Goal: Check status: Check status

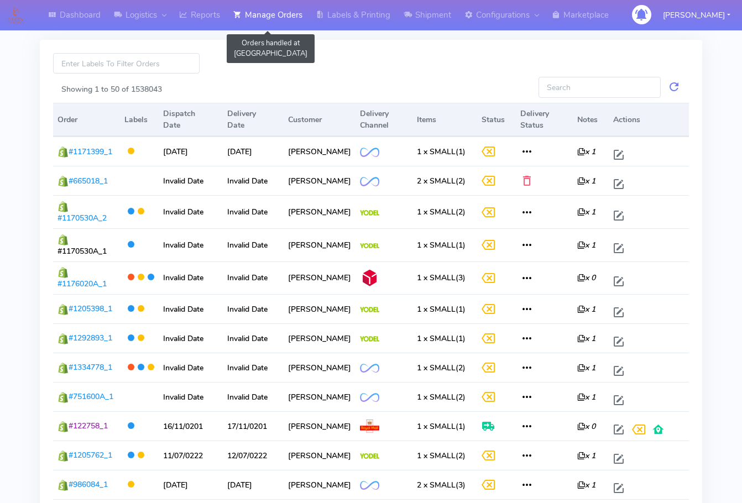
click at [262, 21] on link "Manage Orders" at bounding box center [268, 15] width 82 height 30
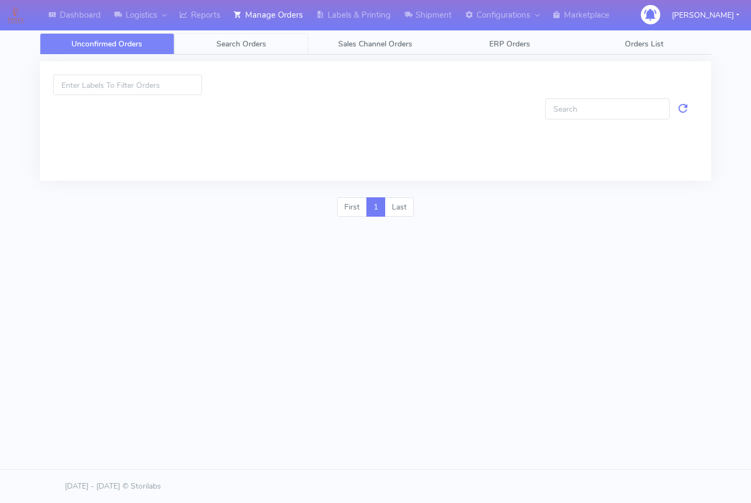
click at [242, 48] on span "Search Orders" at bounding box center [241, 44] width 50 height 11
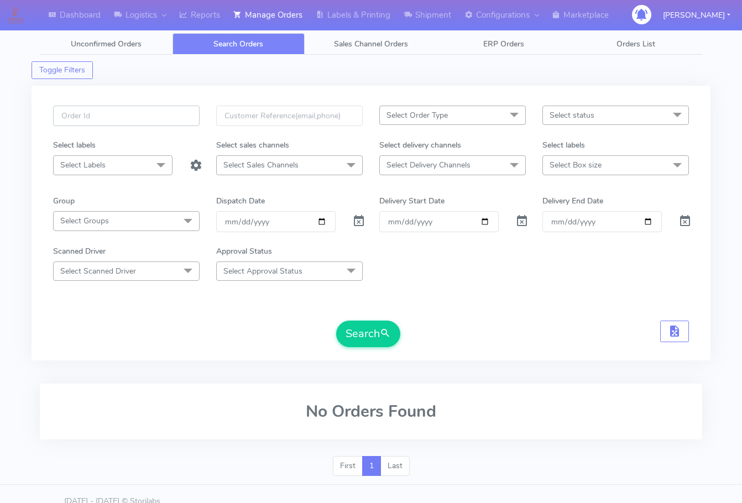
click at [122, 116] on input "text" at bounding box center [126, 116] width 147 height 20
paste input "1620203"
type input "1620203"
click at [360, 224] on span at bounding box center [358, 223] width 13 height 11
click at [356, 329] on button "Search" at bounding box center [368, 334] width 64 height 27
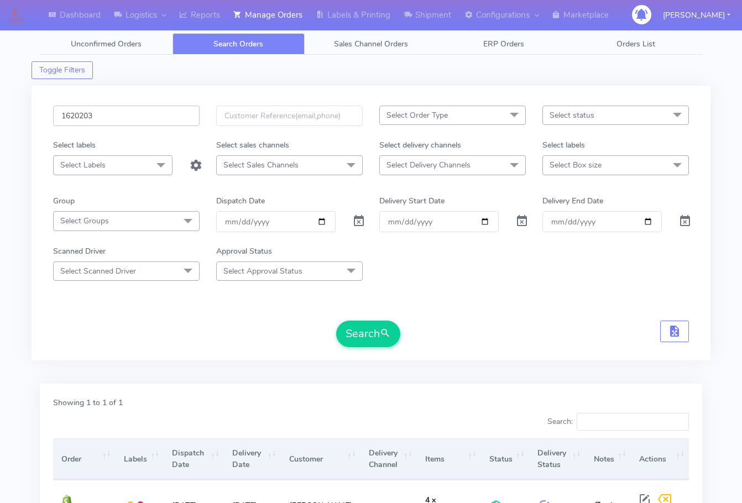
click at [137, 108] on input "1620203" at bounding box center [126, 116] width 147 height 20
paste input "18756"
type input "1618756"
click at [386, 326] on span "submit" at bounding box center [385, 333] width 11 height 15
